Goal: Task Accomplishment & Management: Manage account settings

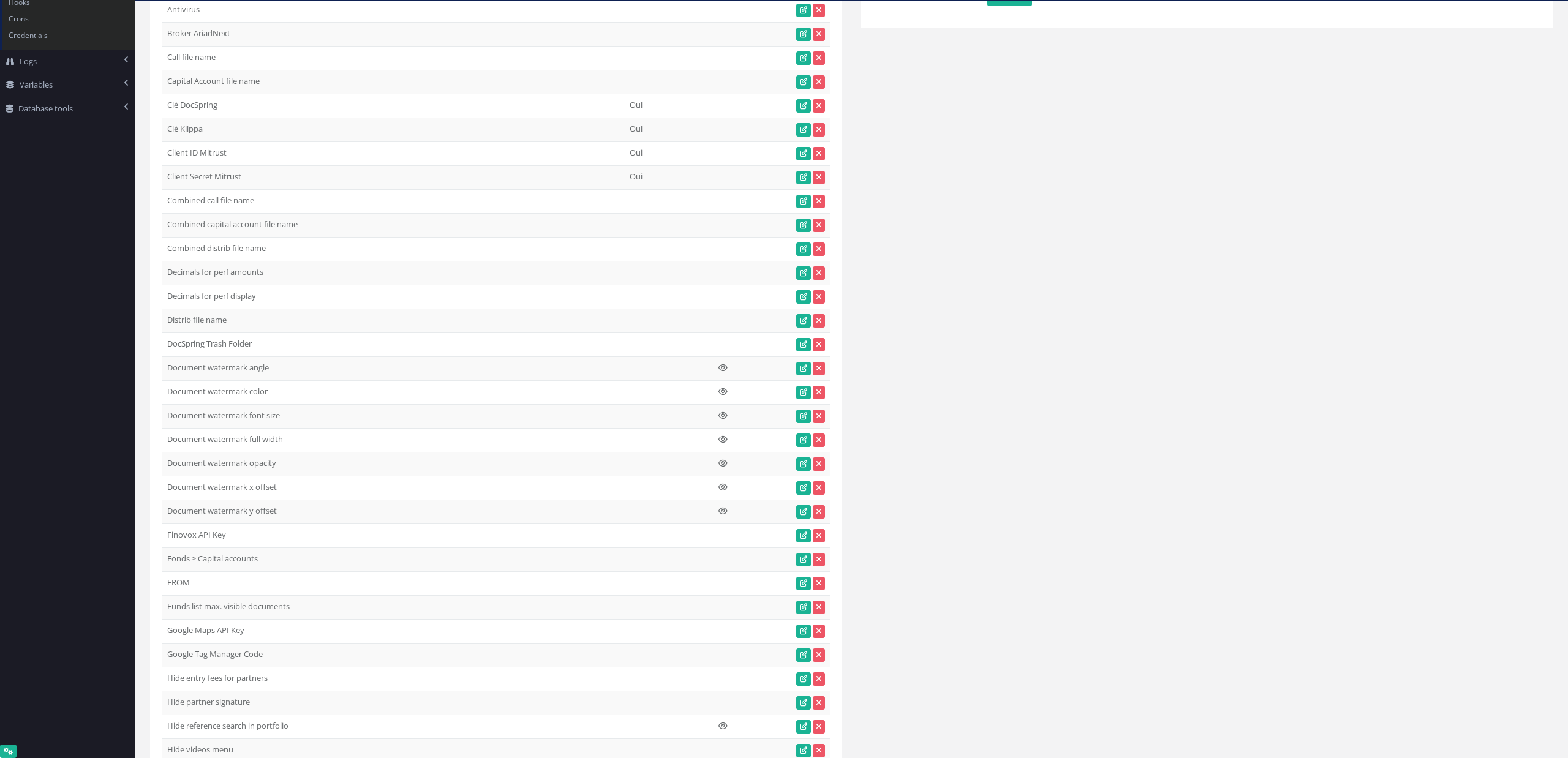
scroll to position [624, 0]
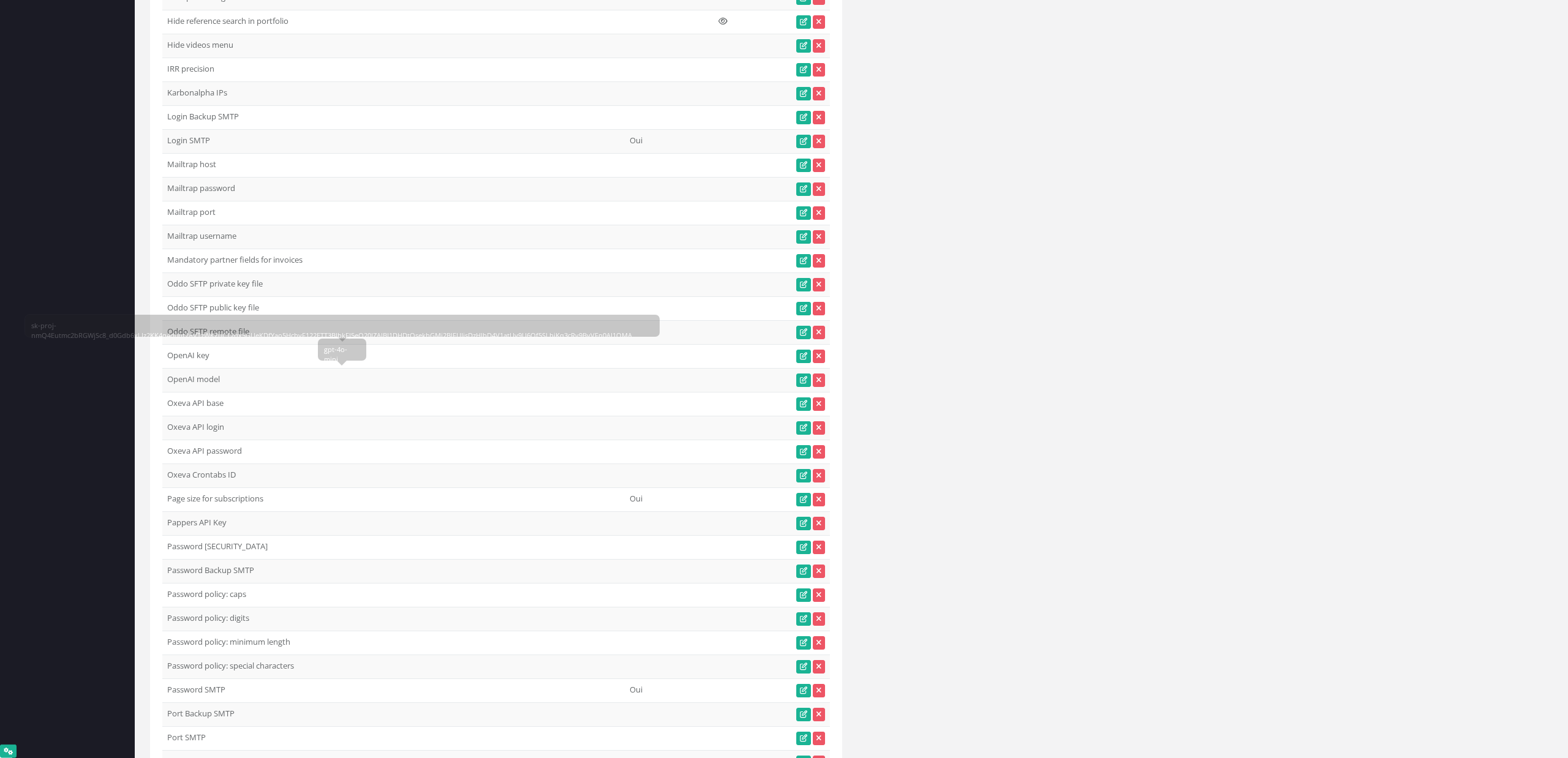
click at [335, 351] on div "gpt-4o-mini" at bounding box center [342, 354] width 36 height 19
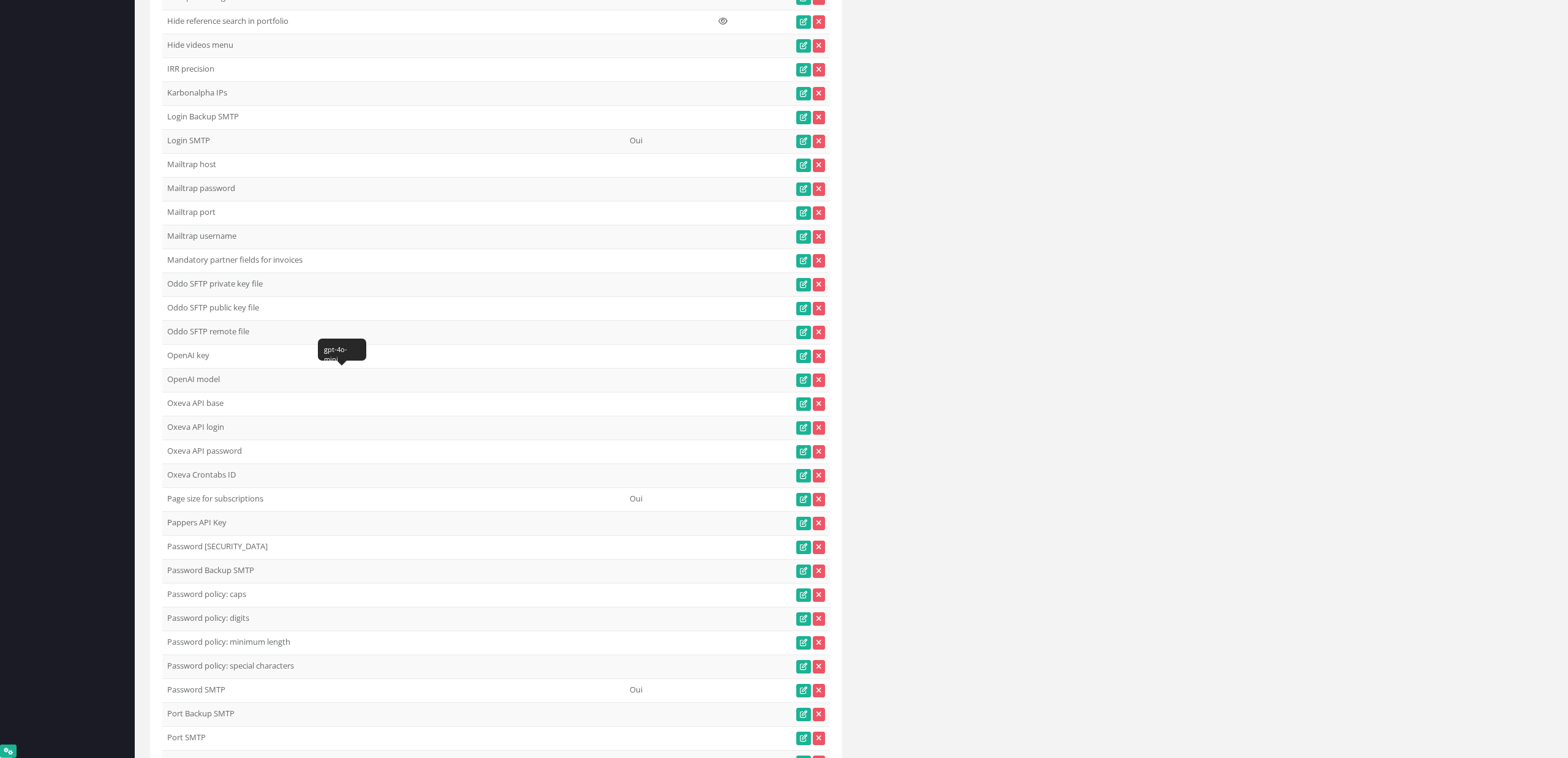
click at [335, 351] on div "gpt-4o-mini" at bounding box center [342, 354] width 36 height 19
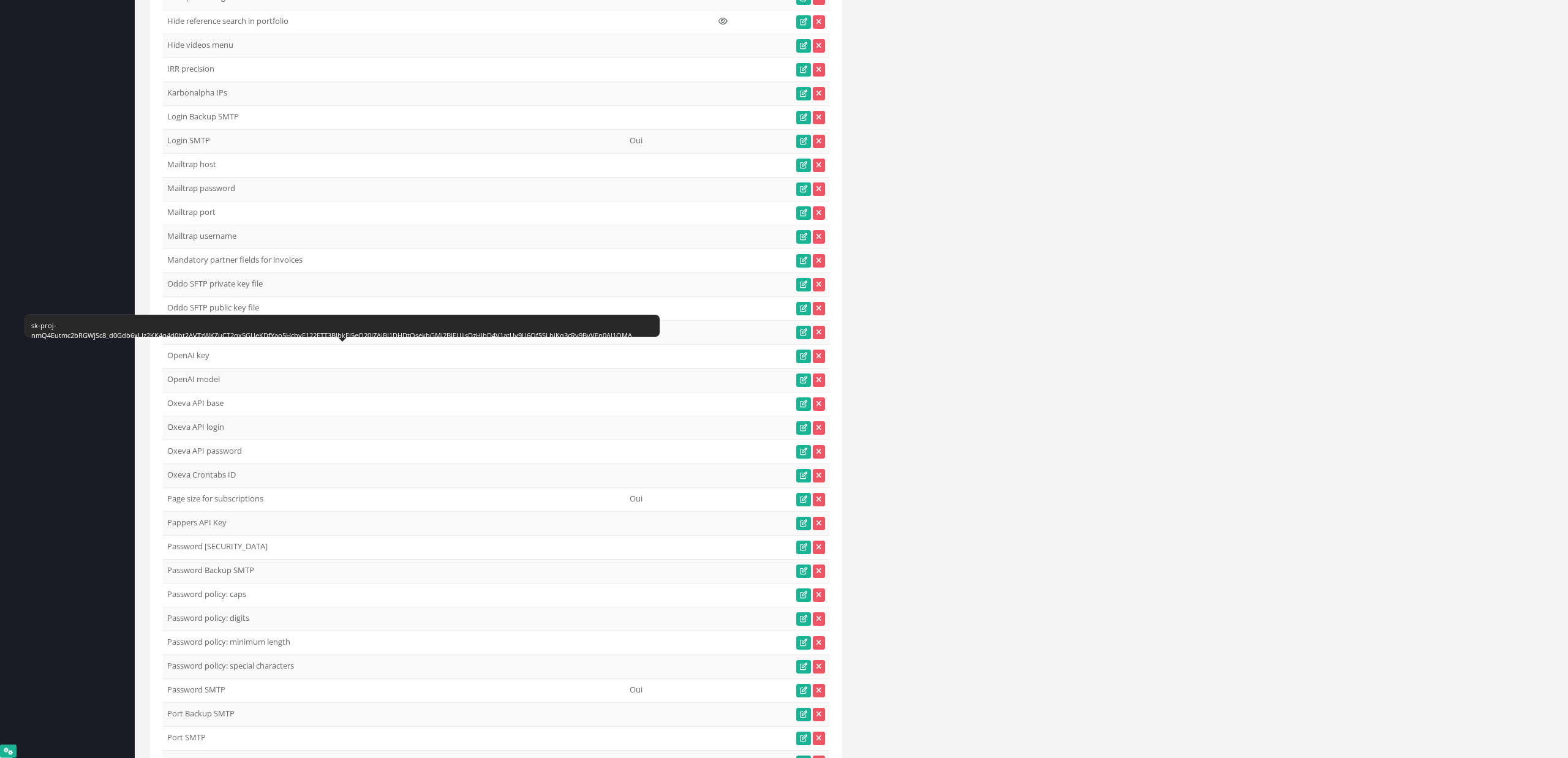
click at [187, 328] on div "sk-proj-nmQ4Eutmc2bRGWjSc8_d0Gdb6xLJz2KK4q4d0ht2AVTzWKZuCT2qx5GUeKDfYao5HchyF12…" at bounding box center [343, 330] width 622 height 19
click at [76, 326] on div "sk-proj-nmQ4Eutmc2bRGWjSc8_d0Gdb6xLJz2KK4q4d0ht2AVTzWKZuCT2qx5GUeKDfYao5HchyF12…" at bounding box center [343, 330] width 622 height 19
click at [78, 326] on div "sk-proj-nmQ4Eutmc2bRGWjSc8_d0Gdb6xLJz2KK4q4d0ht2AVTzWKZuCT2qx5GUeKDfYao5HchyF12…" at bounding box center [343, 330] width 622 height 19
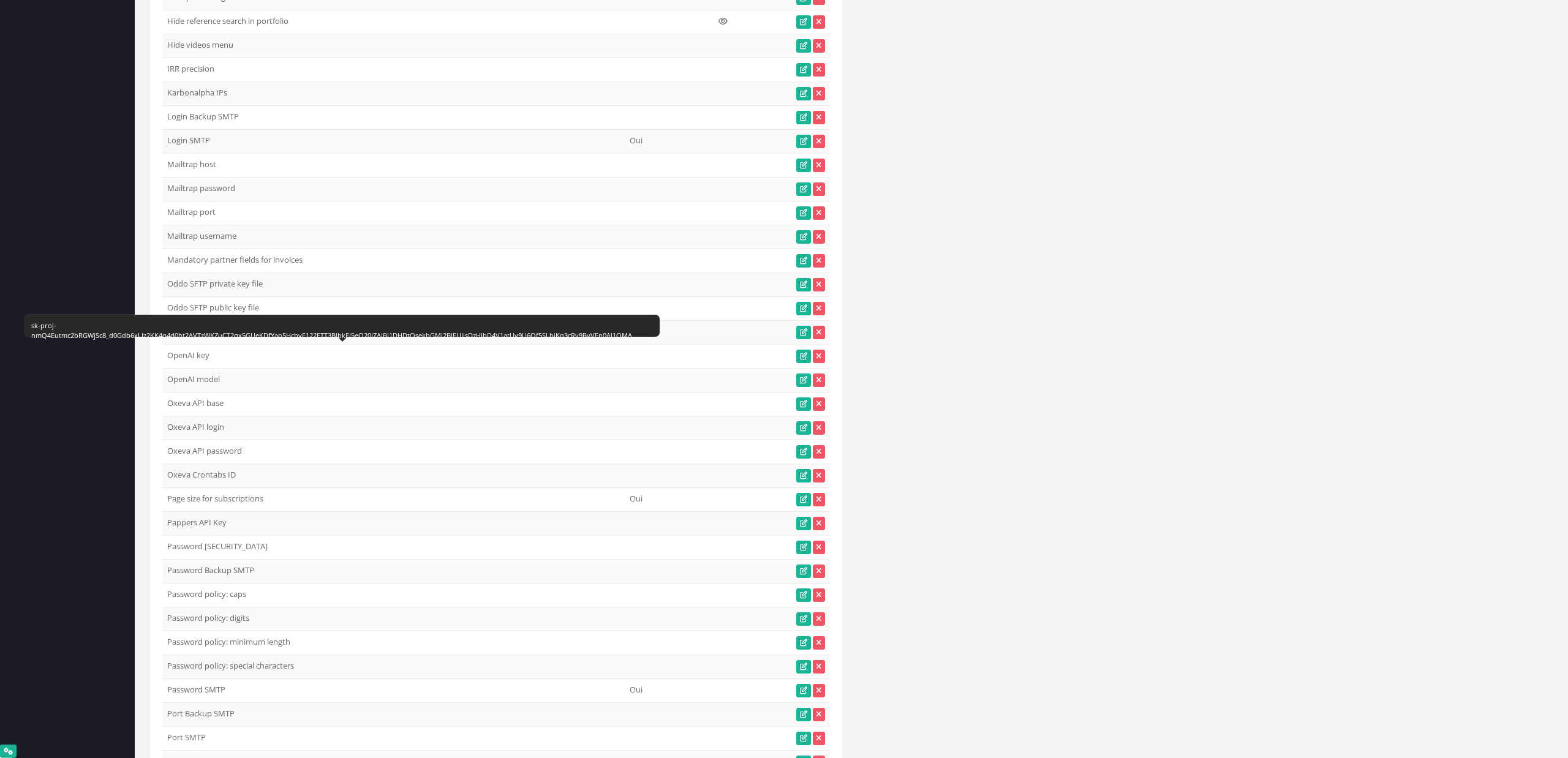
click at [44, 326] on div "sk-proj-nmQ4Eutmc2bRGWjSc8_d0Gdb6xLJz2KK4q4d0ht2AVTzWKZuCT2qx5GUeKDfYao5HchyF12…" at bounding box center [343, 330] width 622 height 19
click at [35, 324] on div "sk-proj-nmQ4Eutmc2bRGWjSc8_d0Gdb6xLJz2KK4q4d0ht2AVTzWKZuCT2qx5GUeKDfYao5HchyF12…" at bounding box center [343, 330] width 622 height 19
drag, startPoint x: 35, startPoint y: 324, endPoint x: 640, endPoint y: 327, distance: 605.0
click at [640, 327] on div "sk-proj-nmQ4Eutmc2bRGWjSc8_d0Gdb6xLJz2KK4q4d0ht2AVTzWKZuCT2qx5GUeKDfYao5HchyF12…" at bounding box center [343, 330] width 622 height 19
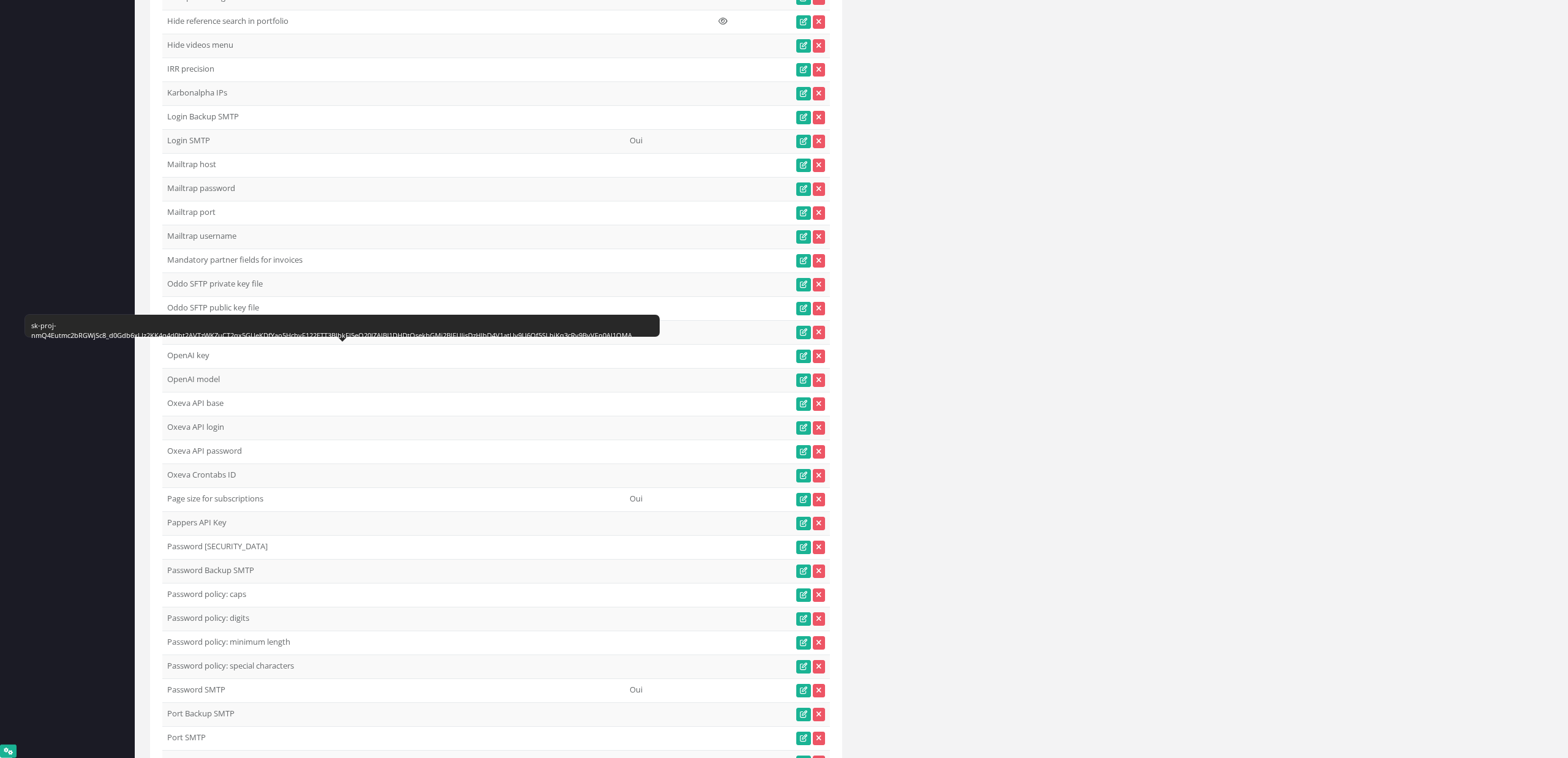
copy body "Paramètres : prod-0-Lemonway domain-fr : prod-0-Lemonway authentication domain-…"
click at [644, 327] on div "sk-proj-nmQ4Eutmc2bRGWjSc8_d0Gdb6xLJz2KK4q4d0ht2AVTzWKZuCT2qx5GUeKDfYao5HchyF12…" at bounding box center [343, 330] width 622 height 19
drag, startPoint x: 644, startPoint y: 327, endPoint x: 505, endPoint y: 328, distance: 139.0
click at [505, 328] on div "sk-proj-nmQ4Eutmc2bRGWjSc8_d0Gdb6xLJz2KK4q4d0ht2AVTzWKZuCT2qx5GUeKDfYao5HchyF12…" at bounding box center [343, 330] width 622 height 19
click at [187, 353] on td "OpenAI key" at bounding box center [341, 356] width 357 height 24
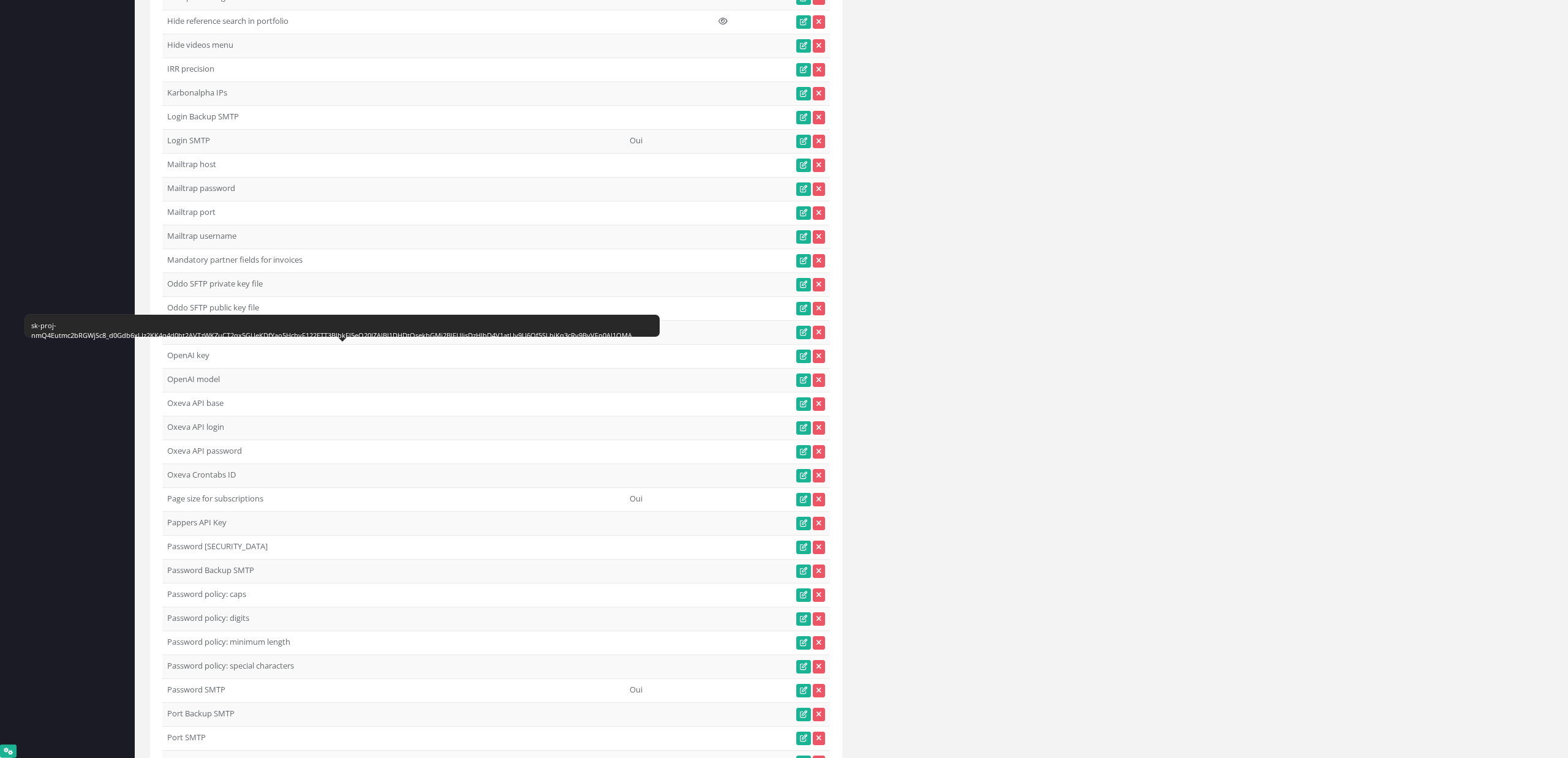
click at [187, 353] on td "OpenAI key" at bounding box center [341, 356] width 357 height 24
click at [35, 323] on div "sk-proj-nmQ4Eutmc2bRGWjSc8_d0Gdb6xLJz2KK4q4d0ht2AVTzWKZuCT2qx5GUeKDfYao5HchyF12…" at bounding box center [343, 330] width 622 height 19
drag, startPoint x: 35, startPoint y: 323, endPoint x: 195, endPoint y: 322, distance: 160.0
click at [195, 322] on div "sk-proj-nmQ4Eutmc2bRGWjSc8_d0Gdb6xLJz2KK4q4d0ht2AVTzWKZuCT2qx5GUeKDfYao5HchyF12…" at bounding box center [343, 330] width 622 height 19
copy div "sk-proj-nmQ4Eutmc2bRGWjSc8_d0Gdb6xLJz2KK4q4d0ht2AVTzWKZuCT2qx5GUeKDfYao5HchyF12…"
